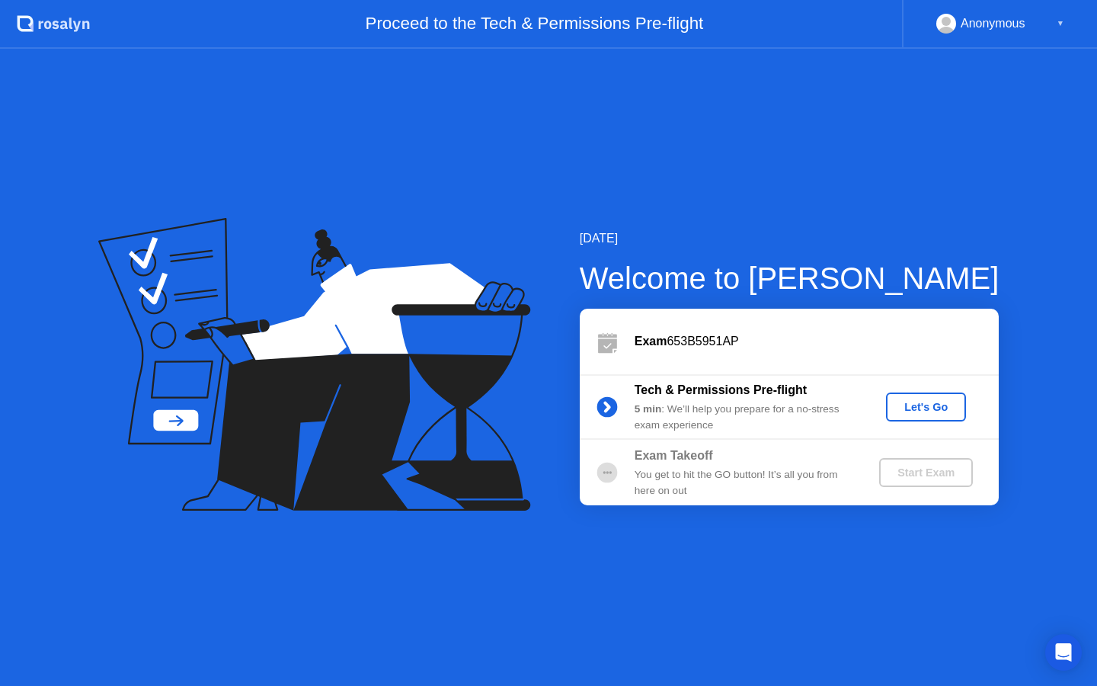
click at [916, 408] on div "Let's Go" at bounding box center [926, 407] width 68 height 12
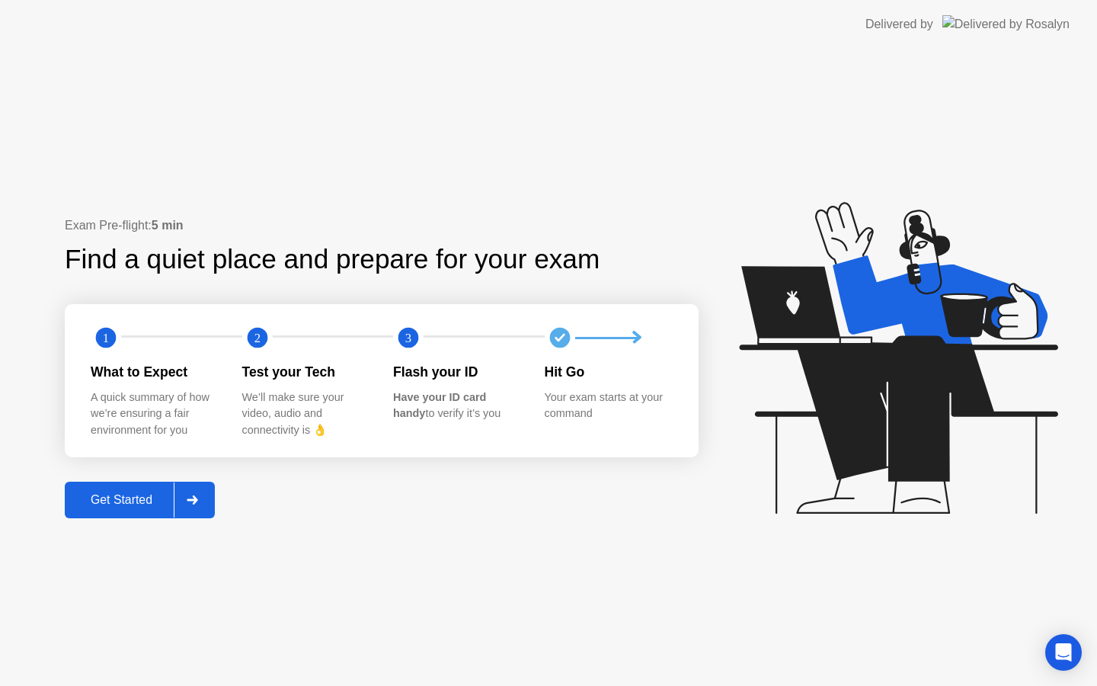
click at [165, 495] on div "Get Started" at bounding box center [121, 500] width 104 height 14
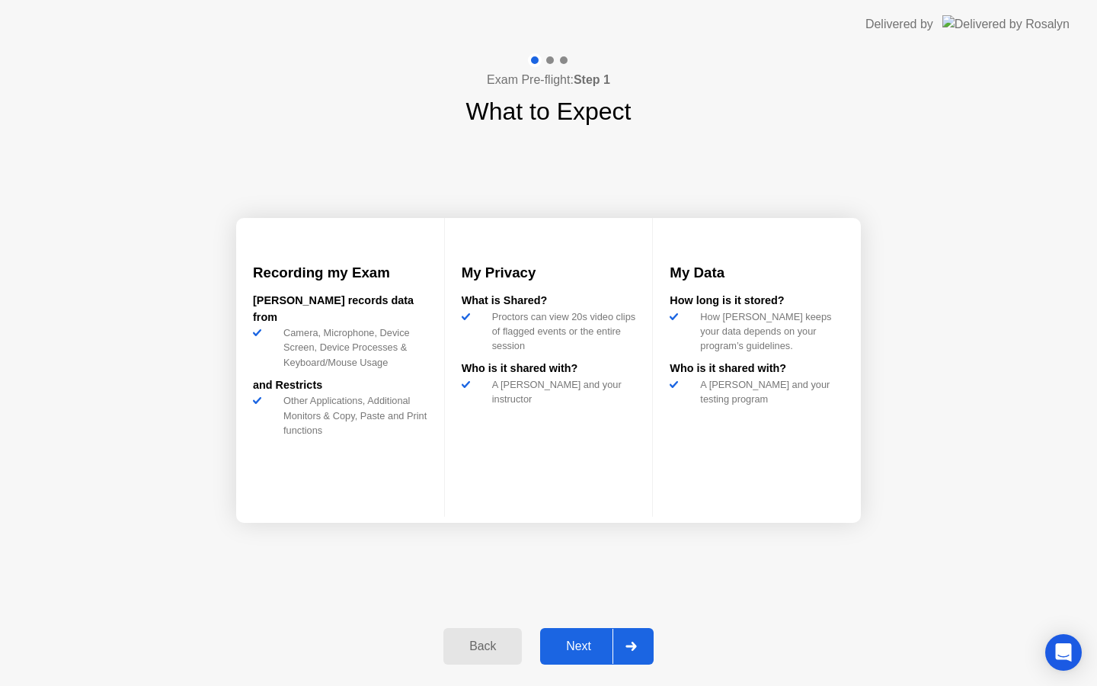
click at [584, 639] on div "Next" at bounding box center [579, 646] width 68 height 14
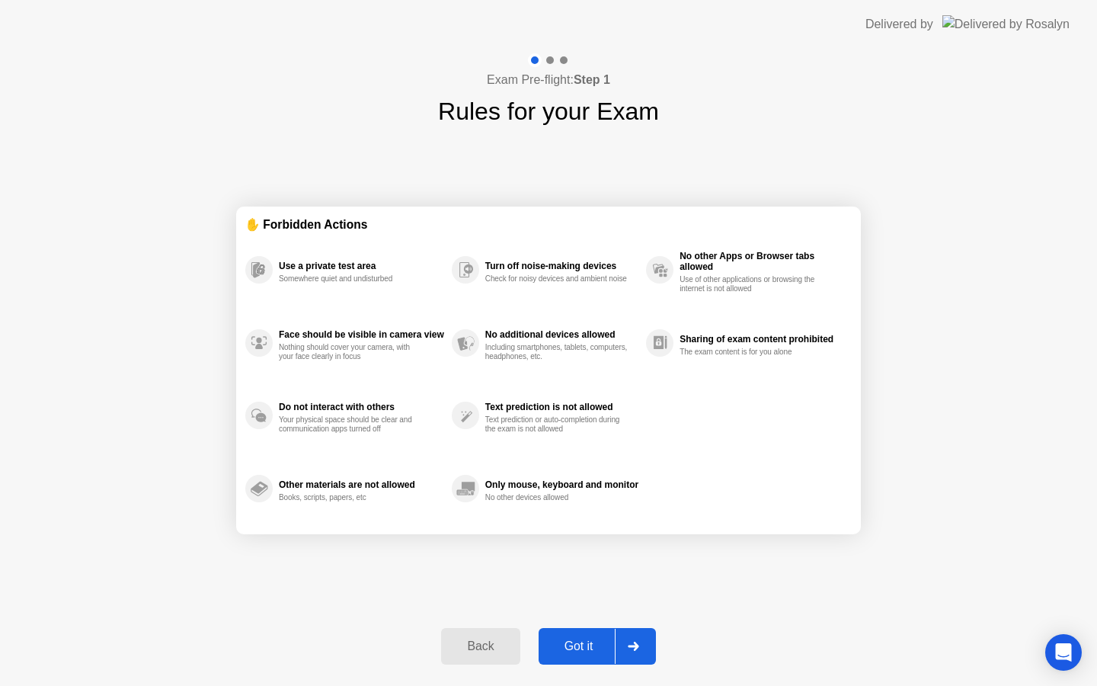
click at [591, 641] on div "Got it" at bounding box center [579, 646] width 72 height 14
select select "**********"
select select "*******"
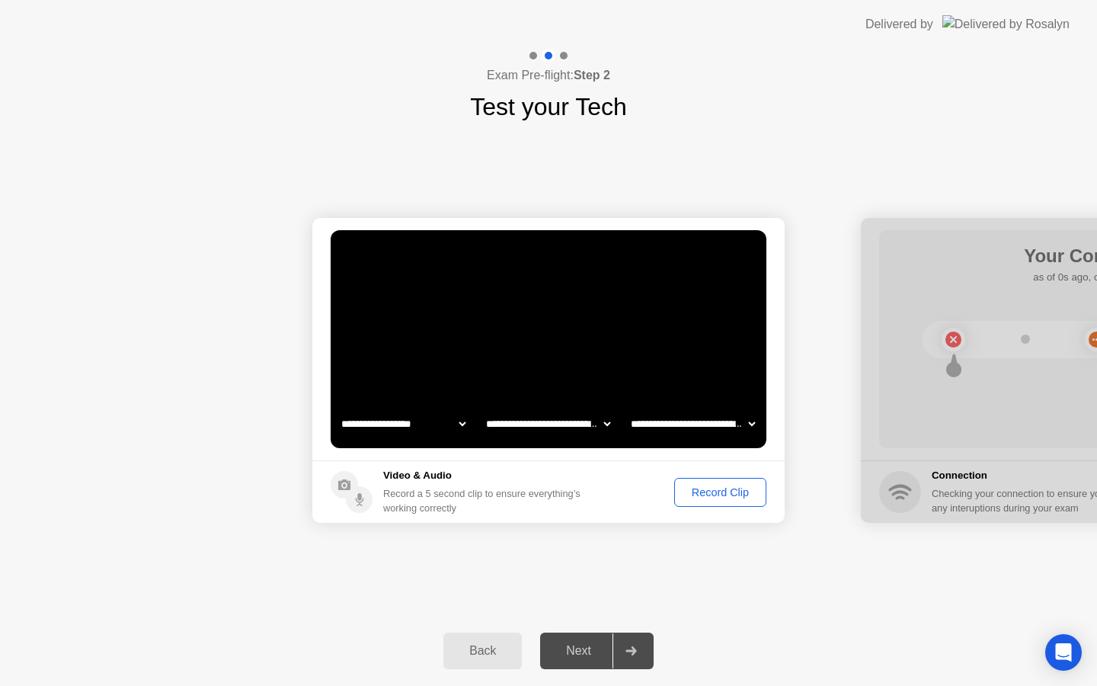
click at [725, 498] on div "Record Clip" at bounding box center [721, 492] width 82 height 12
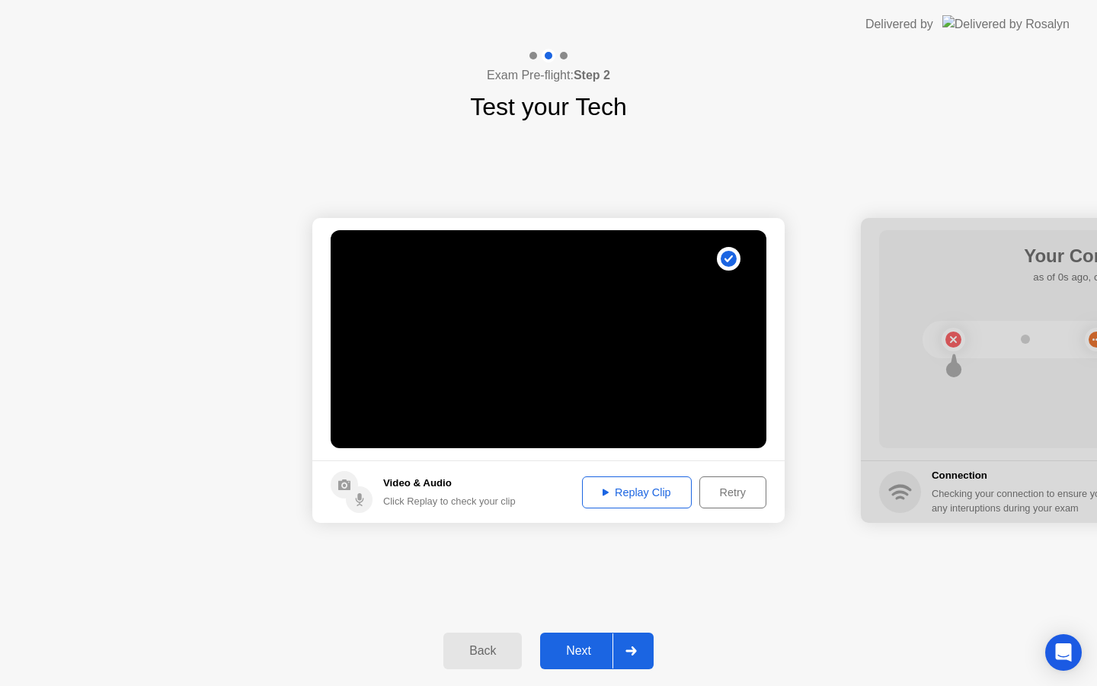
click at [600, 648] on div "Next" at bounding box center [579, 651] width 68 height 14
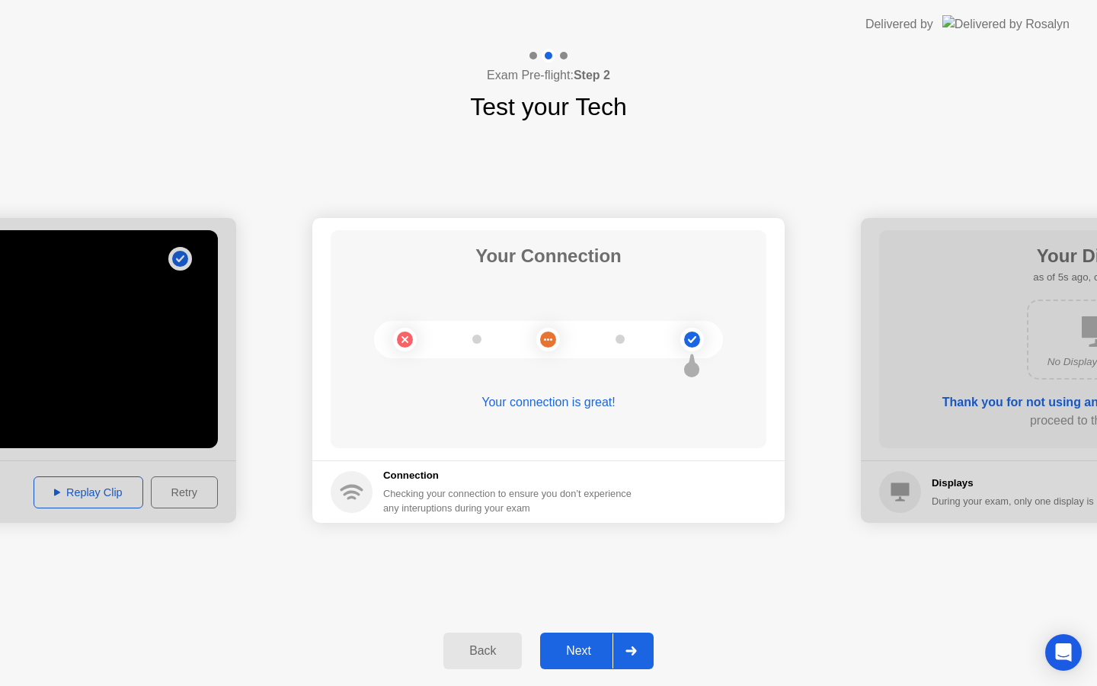
click at [597, 644] on div "Next" at bounding box center [579, 651] width 68 height 14
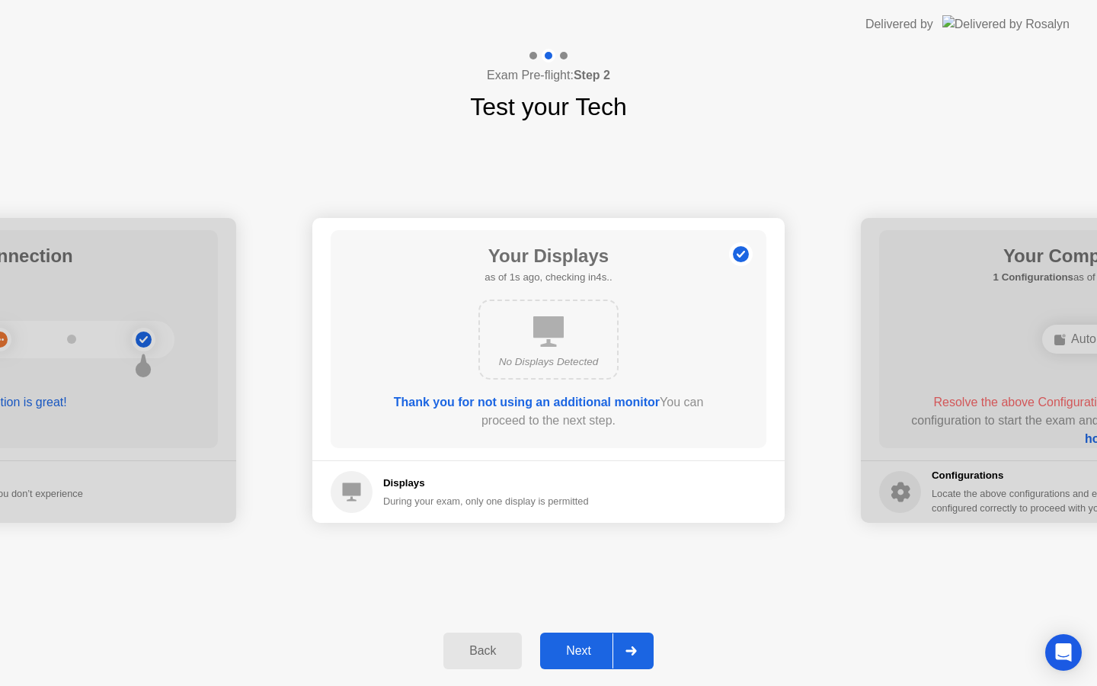
click at [557, 353] on div "No Displays Detected" at bounding box center [549, 339] width 140 height 80
click at [594, 644] on div "Next" at bounding box center [579, 651] width 68 height 14
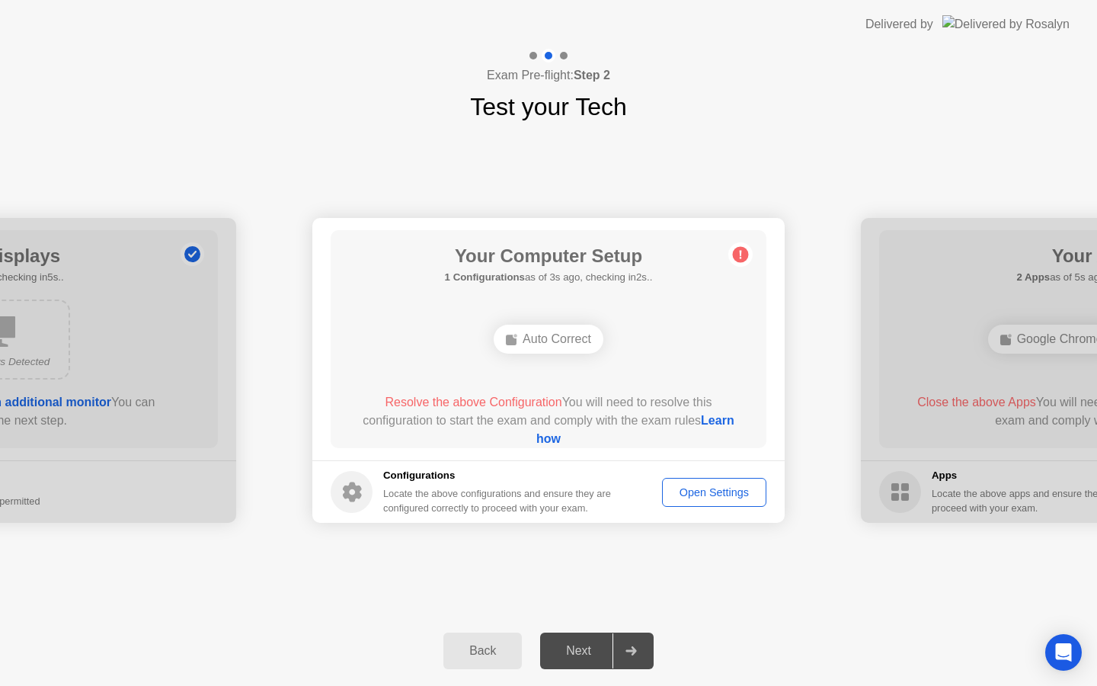
click at [594, 644] on div "Next" at bounding box center [579, 651] width 68 height 14
click at [591, 649] on div "Next" at bounding box center [579, 651] width 68 height 14
click at [705, 495] on div "Open Settings" at bounding box center [715, 492] width 94 height 12
click at [556, 338] on div "Auto Correct" at bounding box center [549, 339] width 110 height 29
click at [520, 338] on div "Auto Correct" at bounding box center [549, 339] width 110 height 29
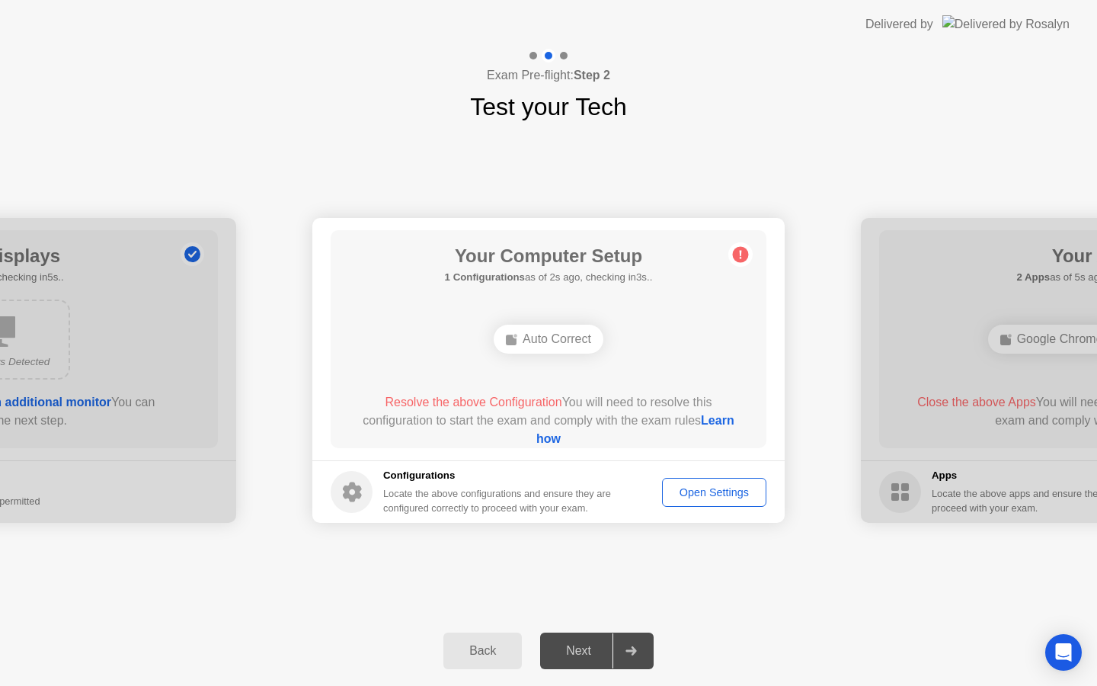
click at [629, 654] on icon at bounding box center [631, 650] width 11 height 9
click at [579, 654] on div "Next" at bounding box center [579, 651] width 68 height 14
click at [704, 492] on div "Open Settings" at bounding box center [715, 492] width 94 height 12
drag, startPoint x: 729, startPoint y: 424, endPoint x: 620, endPoint y: 411, distance: 109.7
click at [626, 411] on div "Resolve the above Configuration You will need to resolve this configuration to …" at bounding box center [549, 420] width 392 height 55
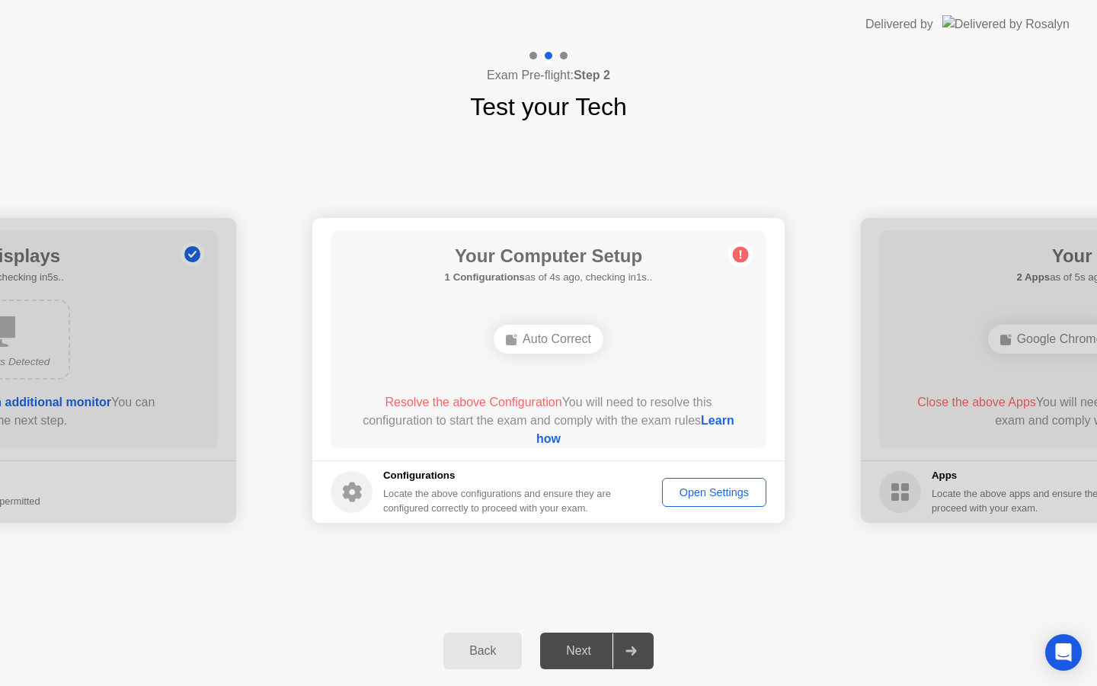
drag, startPoint x: 565, startPoint y: 416, endPoint x: 520, endPoint y: 418, distance: 44.2
click at [543, 418] on div "Resolve the above Configuration You will need to resolve this configuration to …" at bounding box center [549, 420] width 392 height 55
click at [693, 492] on div "Open Settings" at bounding box center [715, 492] width 94 height 12
click at [567, 437] on link "Learn how" at bounding box center [635, 429] width 198 height 31
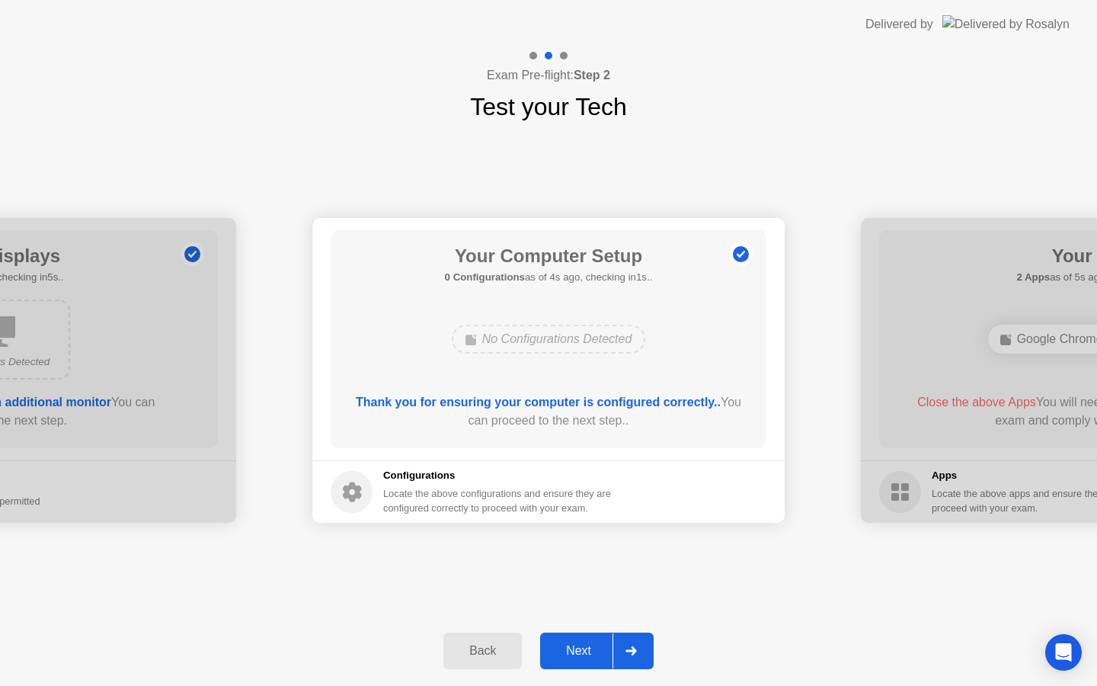
click at [675, 553] on div "**********" at bounding box center [548, 370] width 1097 height 491
click at [584, 644] on div "Next" at bounding box center [579, 651] width 68 height 14
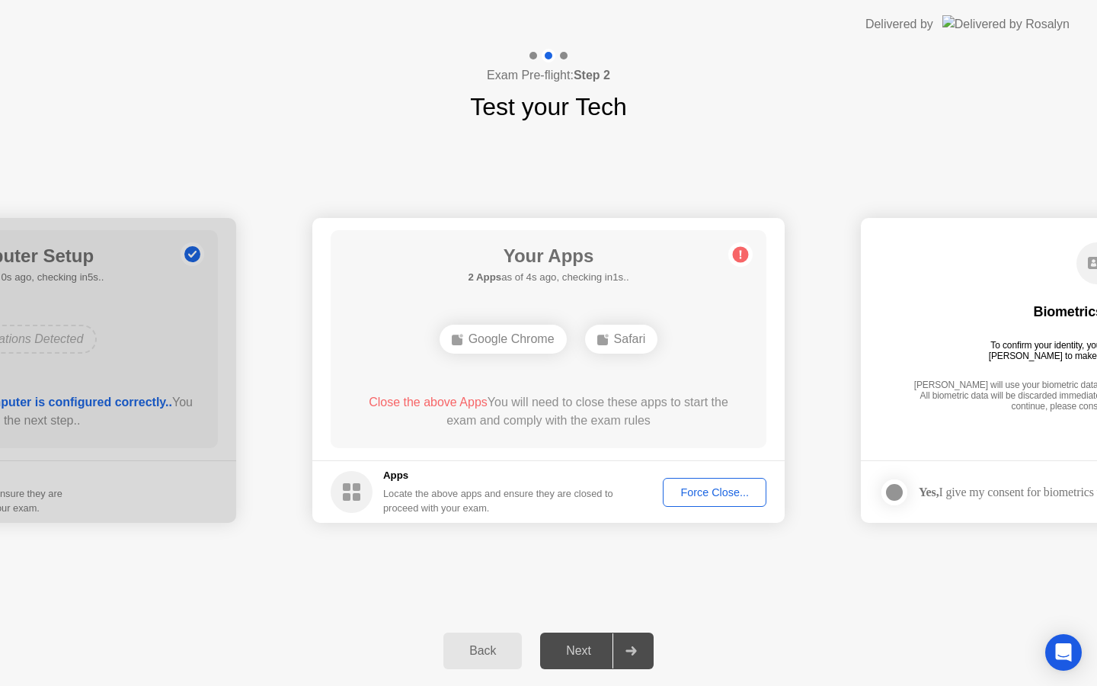
click at [502, 346] on div "Google Chrome" at bounding box center [503, 339] width 127 height 29
click at [668, 486] on div "Force Close..." at bounding box center [714, 492] width 93 height 12
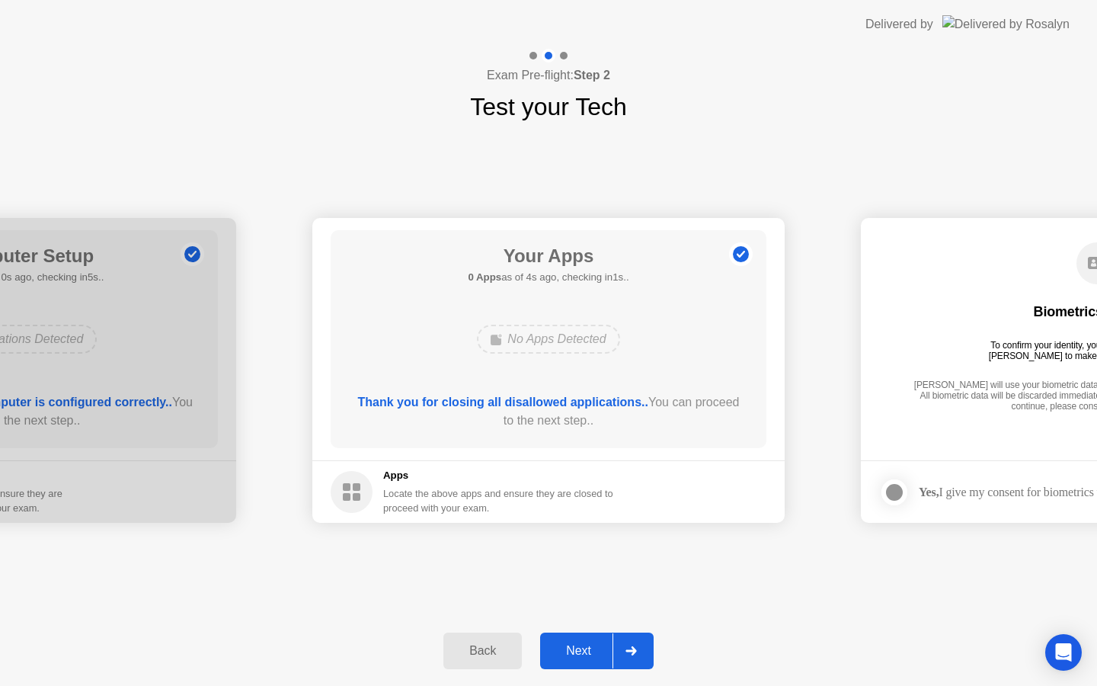
click at [591, 657] on div "Next" at bounding box center [579, 651] width 68 height 14
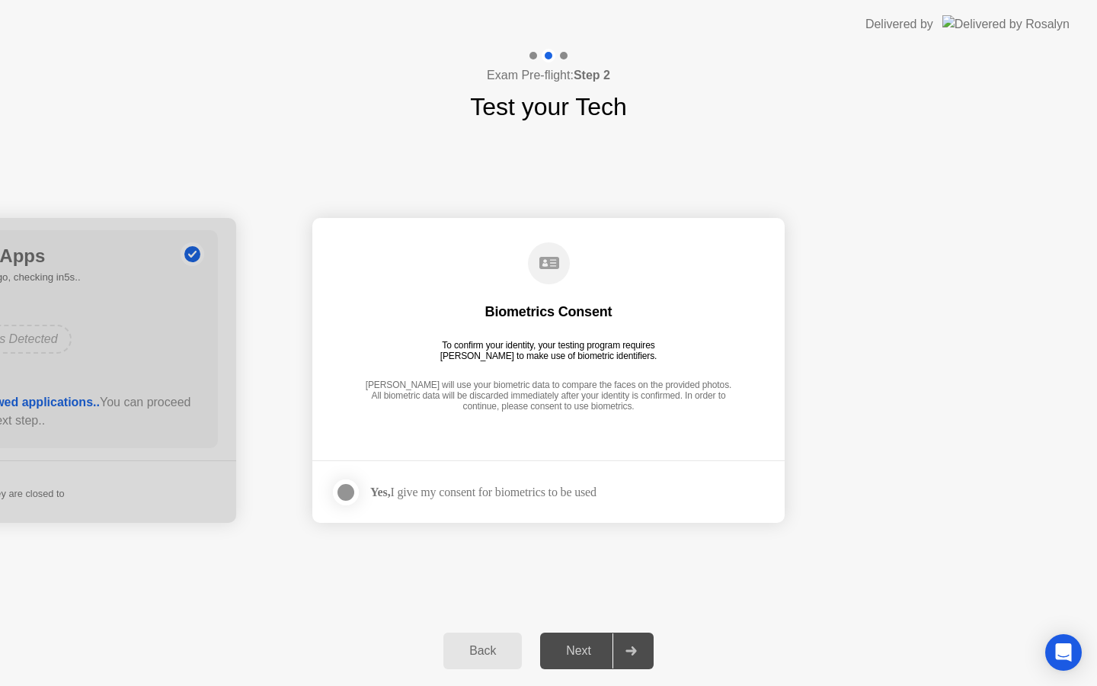
click at [557, 395] on div "[PERSON_NAME] will use your biometric data to compare the faces on the provided…" at bounding box center [548, 396] width 375 height 34
click at [341, 487] on div at bounding box center [346, 492] width 18 height 18
click at [584, 652] on div "Next" at bounding box center [579, 651] width 68 height 14
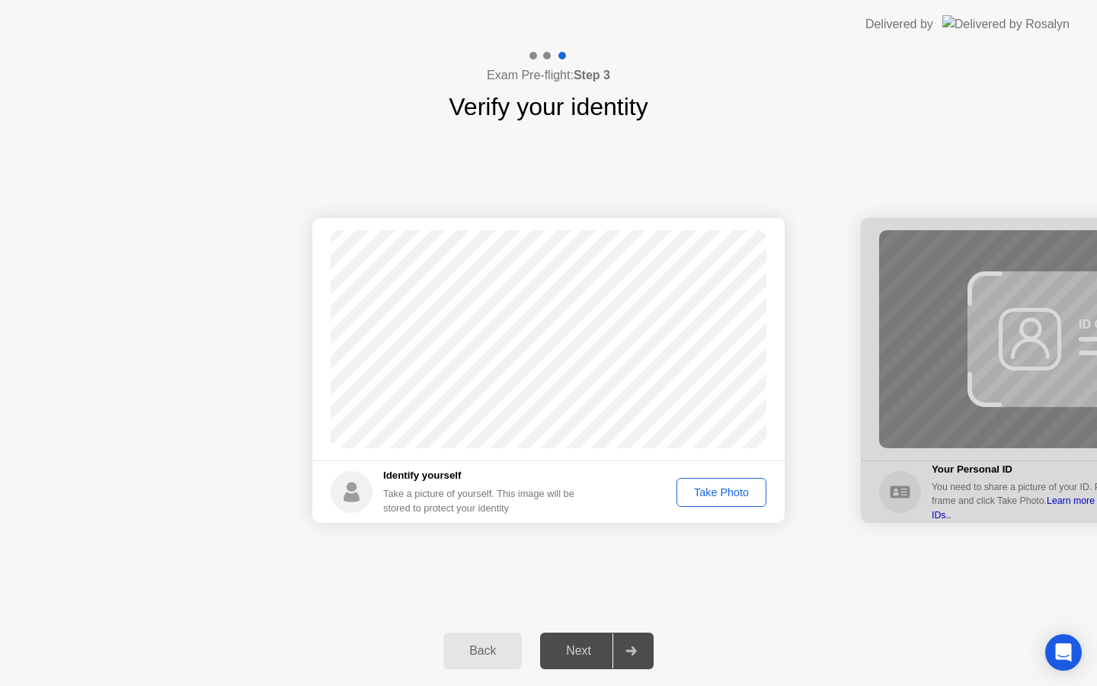
click at [728, 497] on div "Take Photo" at bounding box center [721, 492] width 79 height 12
click at [588, 644] on div "Next" at bounding box center [579, 651] width 68 height 14
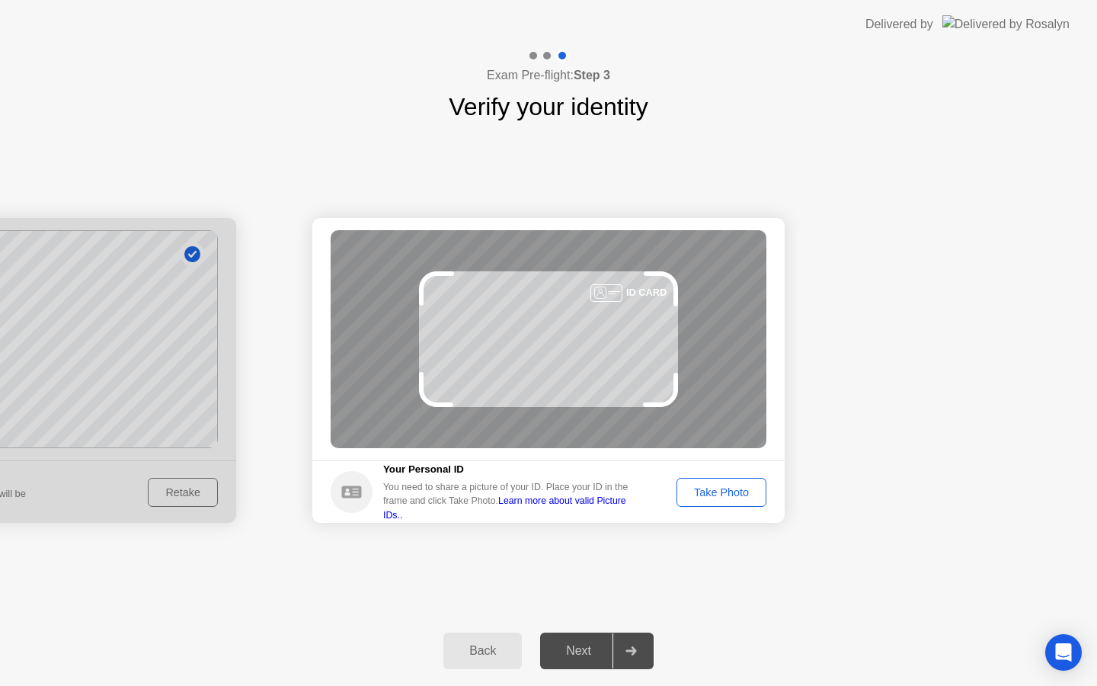
click at [738, 495] on div "Take Photo" at bounding box center [721, 492] width 79 height 12
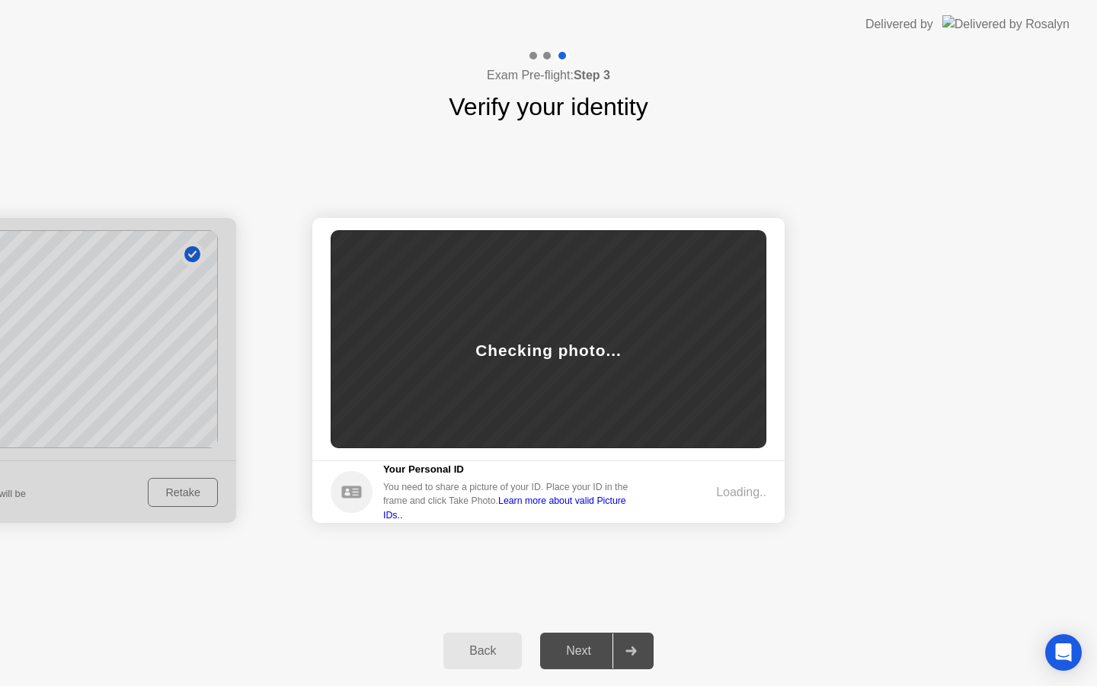
click at [626, 507] on link "Learn more about valid Picture IDs.." at bounding box center [504, 507] width 243 height 24
click at [511, 640] on button "Back" at bounding box center [482, 650] width 78 height 37
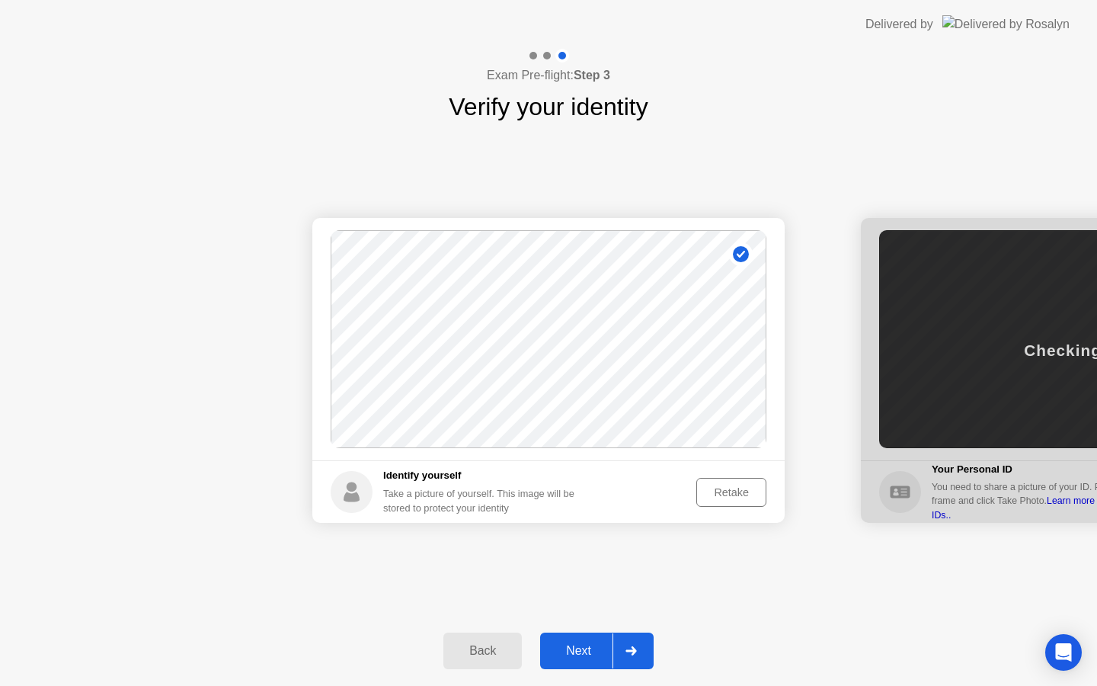
click at [596, 651] on div "Next" at bounding box center [579, 651] width 68 height 14
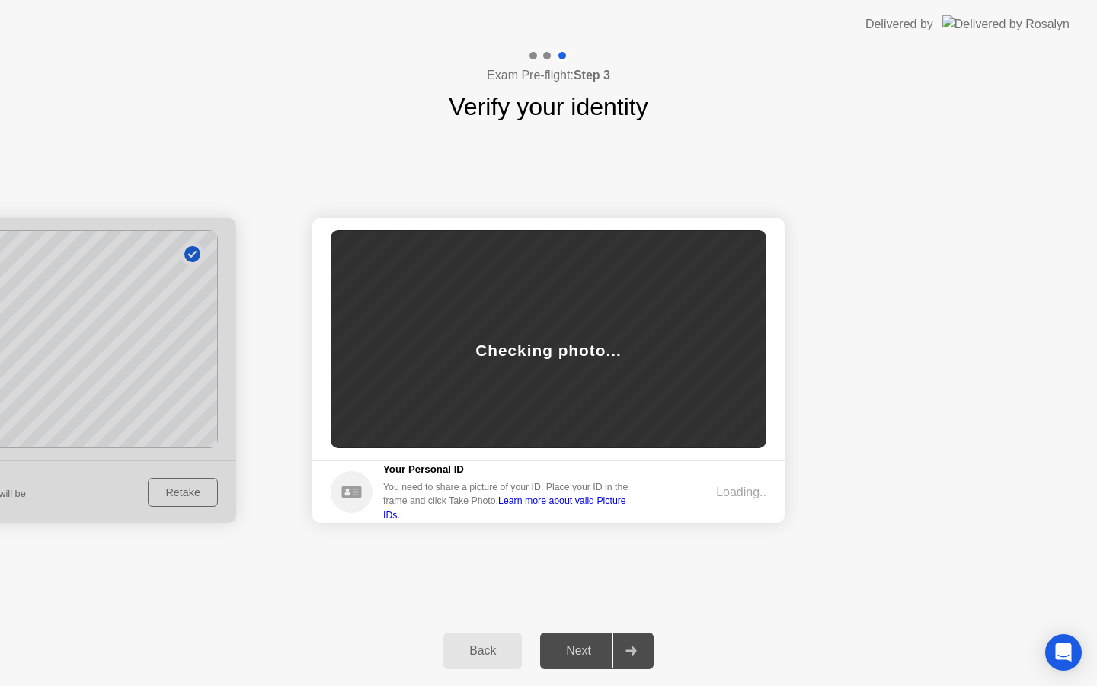
click at [494, 645] on div "Back" at bounding box center [482, 651] width 69 height 14
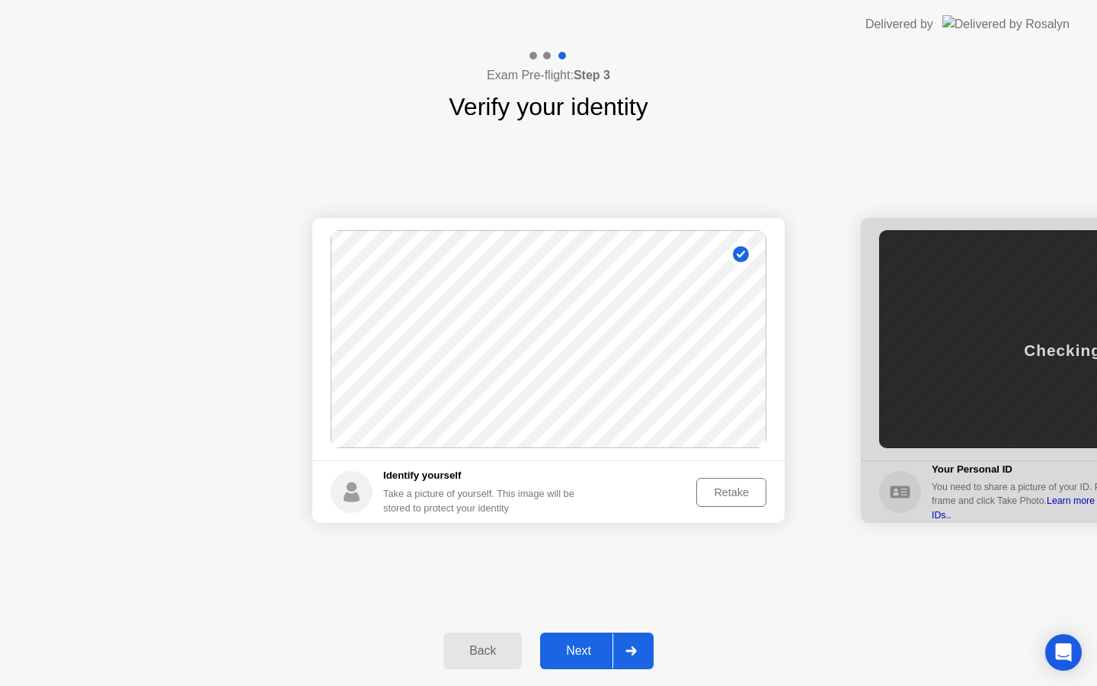
click at [577, 648] on div "Next" at bounding box center [579, 651] width 68 height 14
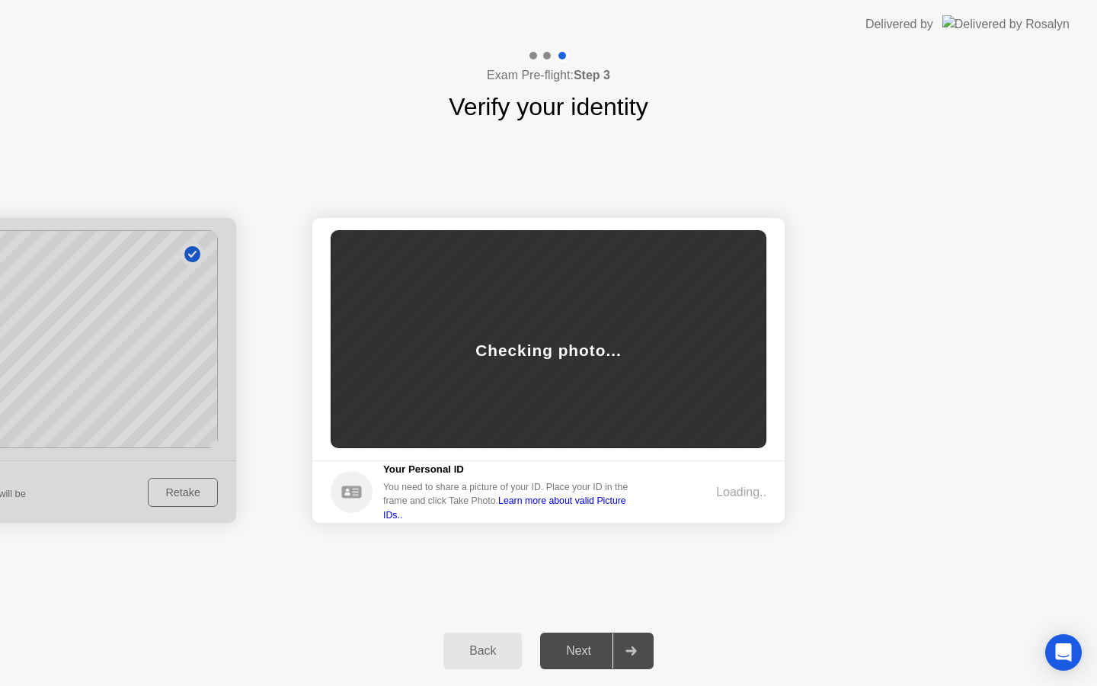
click at [720, 492] on div "Loading.." at bounding box center [741, 492] width 50 height 18
click at [583, 648] on div "Next" at bounding box center [579, 651] width 68 height 14
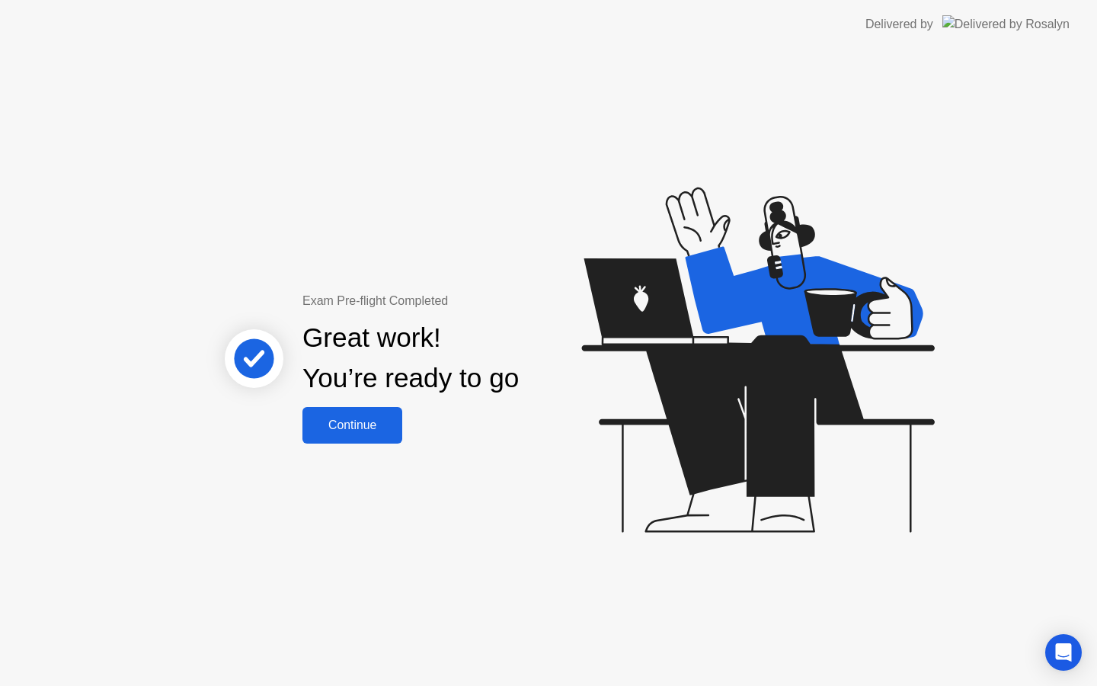
click at [363, 418] on div "Continue" at bounding box center [352, 425] width 91 height 14
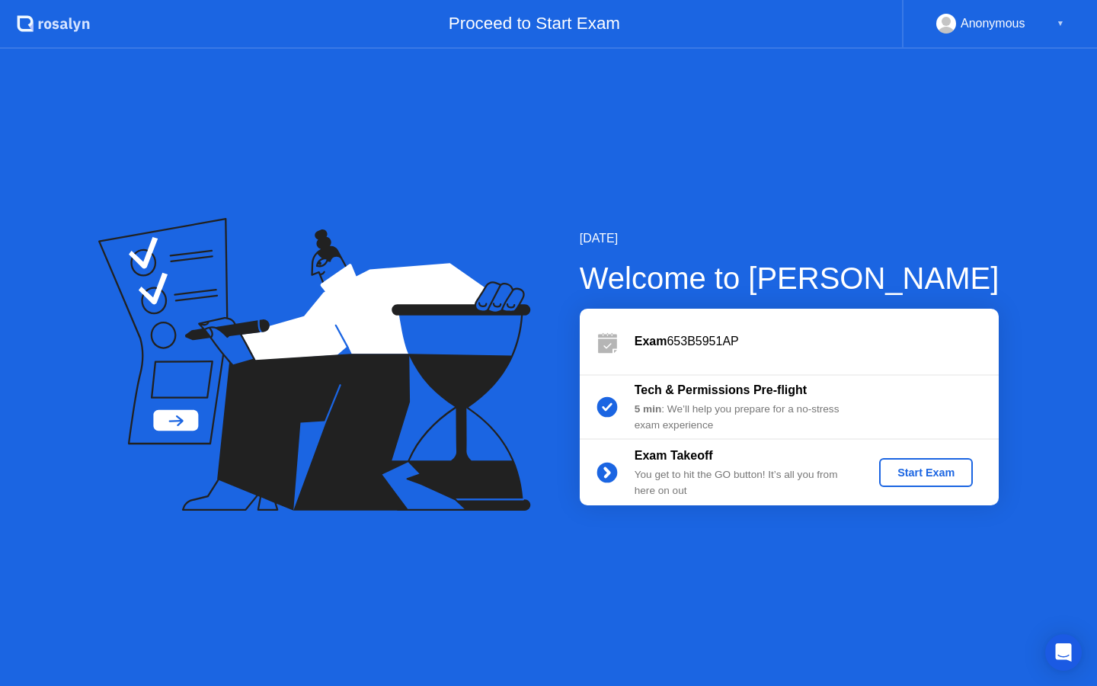
click at [917, 472] on div "Start Exam" at bounding box center [926, 472] width 82 height 12
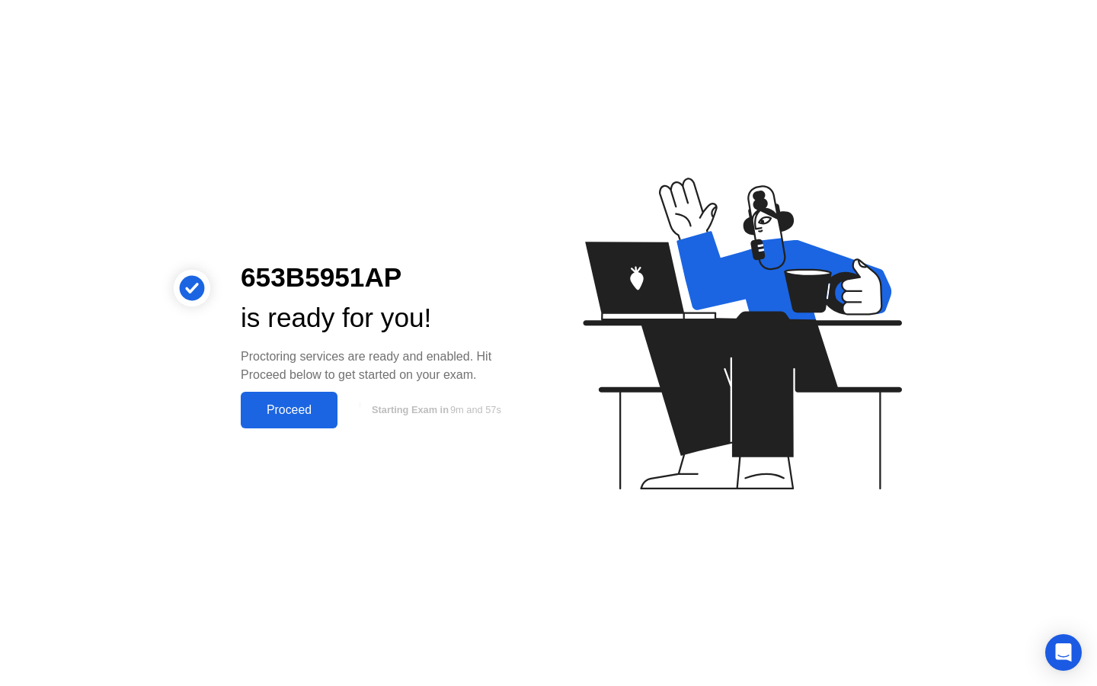
click at [314, 411] on div "Proceed" at bounding box center [289, 410] width 88 height 14
